Goal: Information Seeking & Learning: Learn about a topic

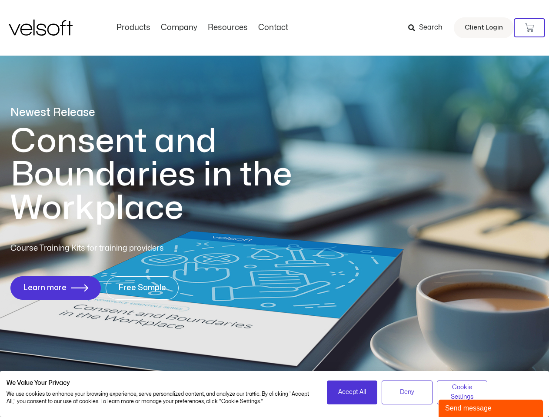
click at [274, 209] on h1 "Consent and Boundaries in the Workplace" at bounding box center [168, 175] width 317 height 100
click at [529, 28] on icon at bounding box center [529, 27] width 9 height 9
click at [352, 392] on span "Accept All" at bounding box center [352, 393] width 28 height 10
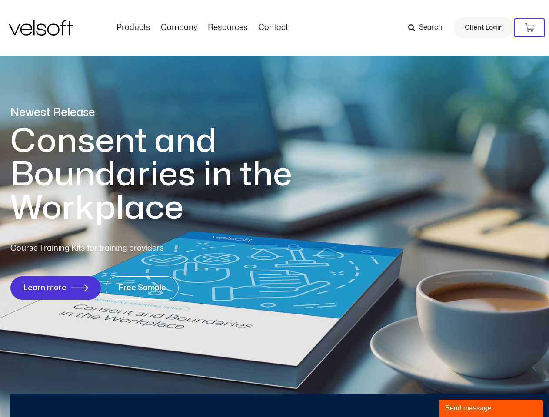
click at [407, 392] on div "Newest Release Consent and Boundaries in the Workplace Course Training Kits for…" at bounding box center [274, 208] width 549 height 422
click at [462, 392] on div "Newest Release Consent and Boundaries in the Workplace Course Training Kits for…" at bounding box center [274, 208] width 549 height 422
click at [491, 408] on div "Send message" at bounding box center [490, 408] width 91 height 10
